Goal: Task Accomplishment & Management: Use online tool/utility

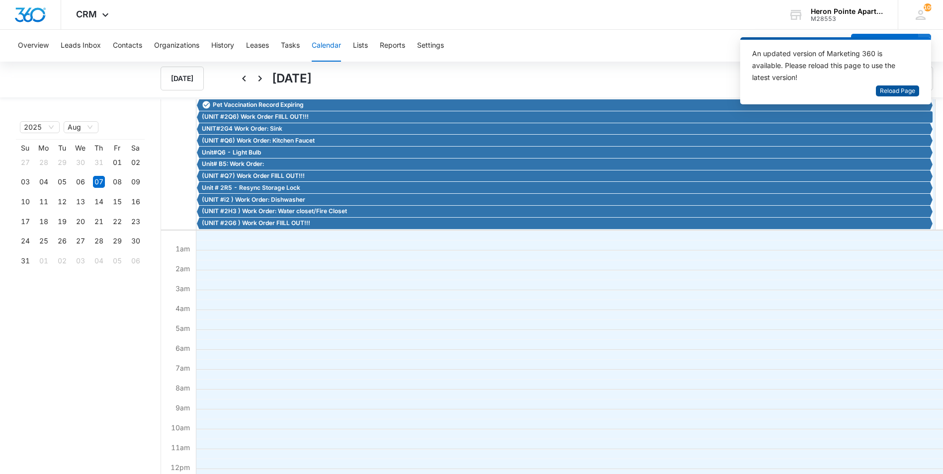
click at [903, 94] on span "Reload Page" at bounding box center [897, 91] width 35 height 9
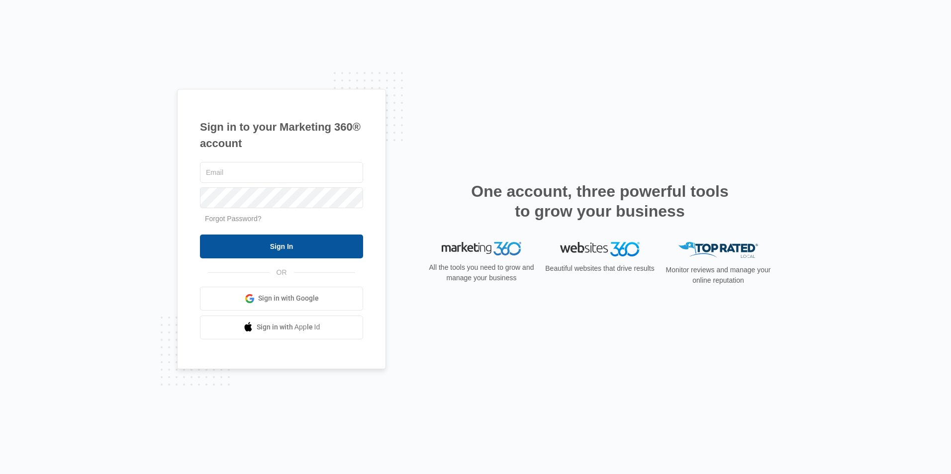
type input "[EMAIL_ADDRESS][DOMAIN_NAME]"
click at [308, 245] on input "Sign In" at bounding box center [281, 247] width 163 height 24
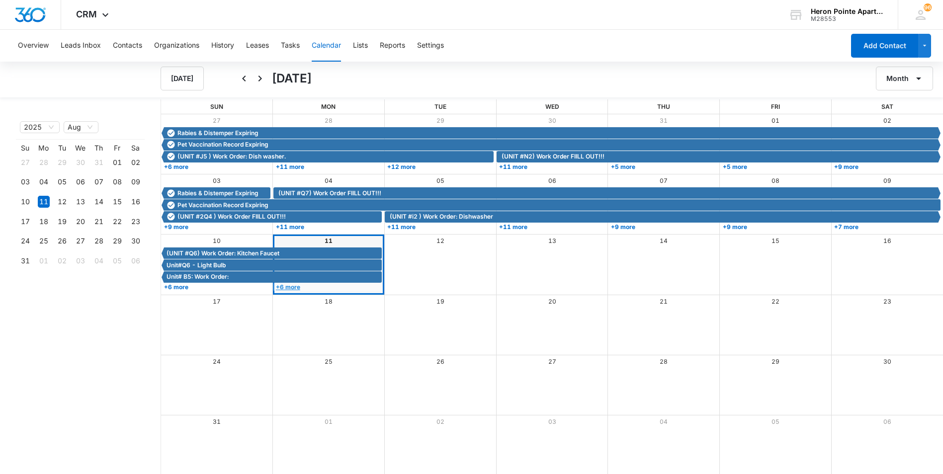
click at [293, 287] on link "+6 more" at bounding box center [327, 286] width 109 height 7
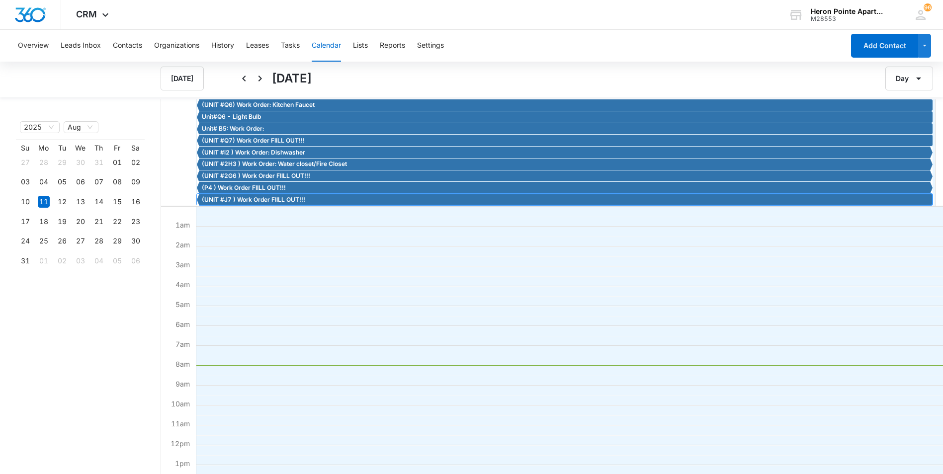
click at [273, 202] on span "(UNIT #J7 ) Work Order FIILL OUT!!!" at bounding box center [253, 199] width 103 height 9
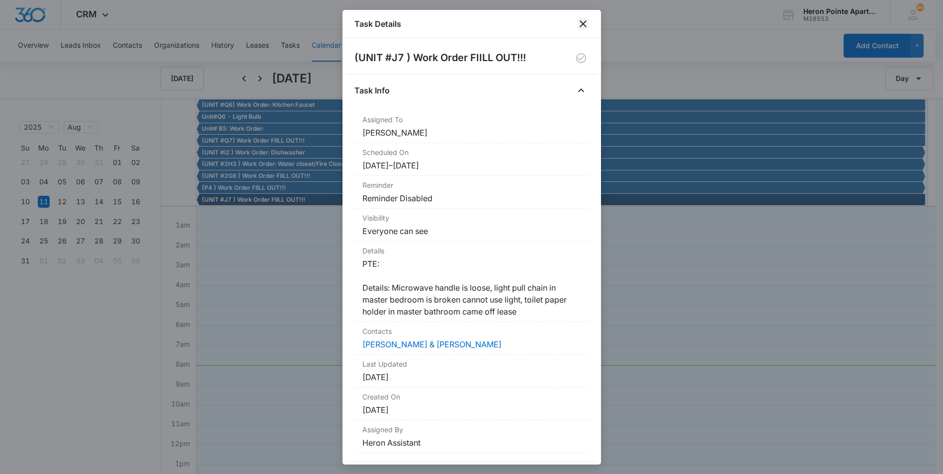
click at [582, 23] on icon "close" at bounding box center [583, 23] width 7 height 7
